Goal: Task Accomplishment & Management: Manage account settings

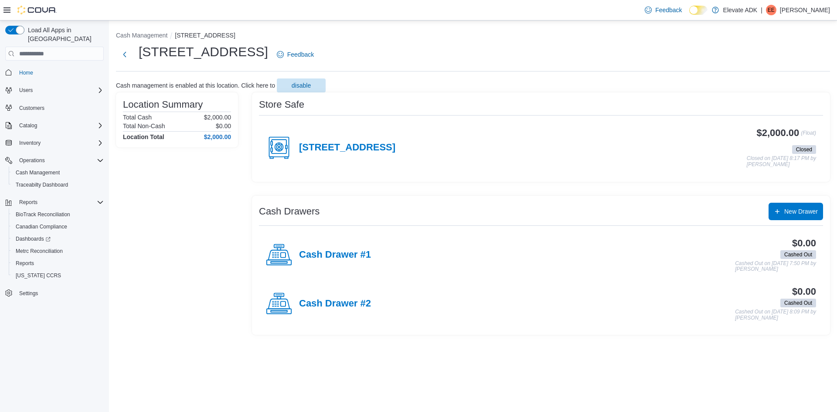
click at [813, 7] on p "[PERSON_NAME]" at bounding box center [805, 10] width 50 height 10
click at [764, 78] on button "Sign Out" at bounding box center [786, 85] width 80 height 14
